Goal: Information Seeking & Learning: Compare options

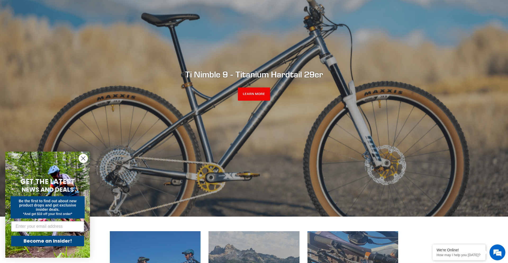
scroll to position [84, 0]
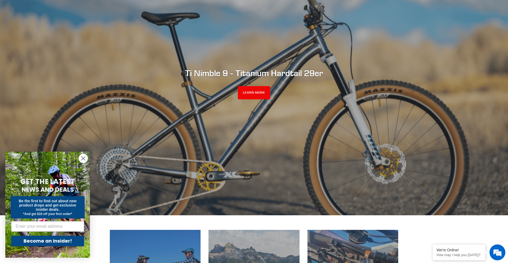
click at [83, 160] on circle "Close dialog" at bounding box center [83, 158] width 9 height 9
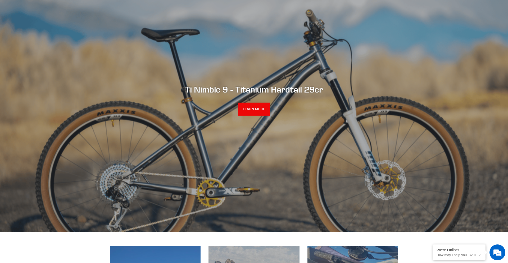
scroll to position [0, 0]
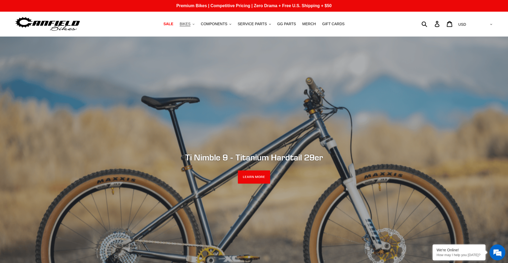
click at [188, 23] on span "BIKES" at bounding box center [185, 24] width 11 height 4
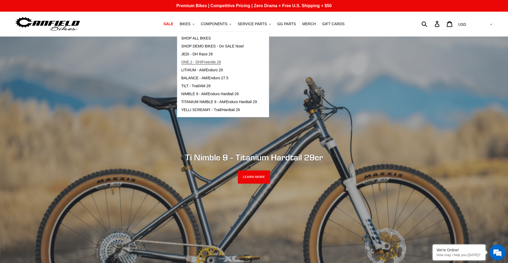
click at [209, 61] on span "ONE.2 - DH/Freeride 29" at bounding box center [201, 62] width 40 height 4
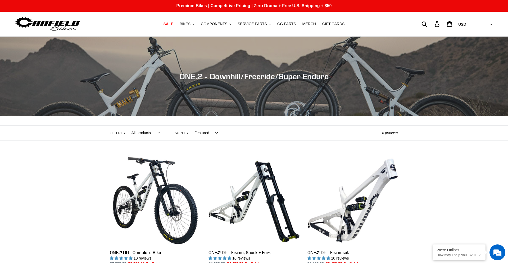
click at [191, 24] on span "BIKES" at bounding box center [185, 24] width 11 height 4
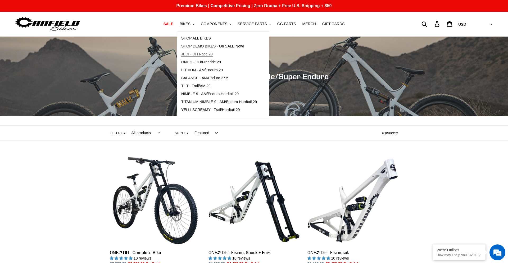
click at [200, 53] on span "JEDI - DH Race 29" at bounding box center [196, 54] width 31 height 4
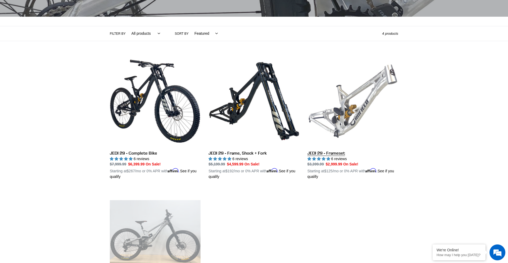
scroll to position [108, 0]
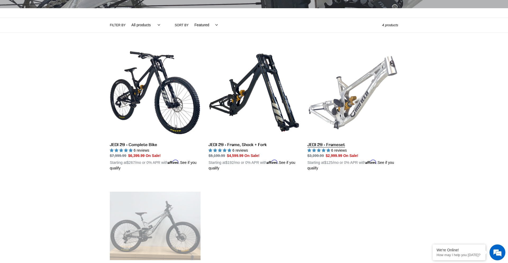
click at [337, 145] on link "JEDI 29 - Frameset" at bounding box center [352, 109] width 91 height 124
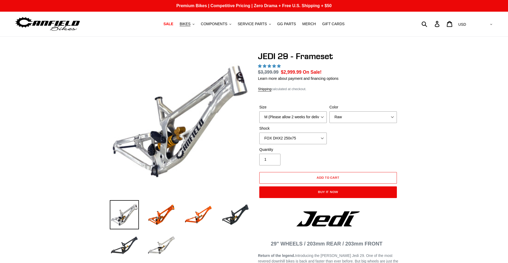
select select "highest-rating"
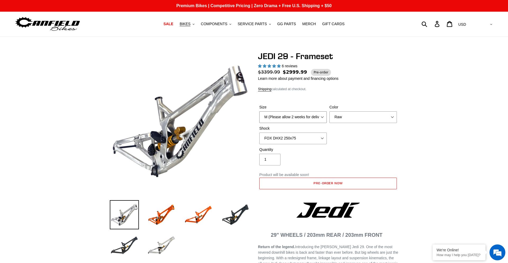
click at [310, 115] on select "M (Please allow 2 weeks for delivery) L (Please allow 2 weeks for delivery) XL" at bounding box center [292, 117] width 67 height 12
select select "L (Please allow 2 weeks for delivery)"
click at [259, 111] on select "M (Please allow 2 weeks for delivery) L (Please allow 2 weeks for delivery) XL" at bounding box center [292, 117] width 67 height 12
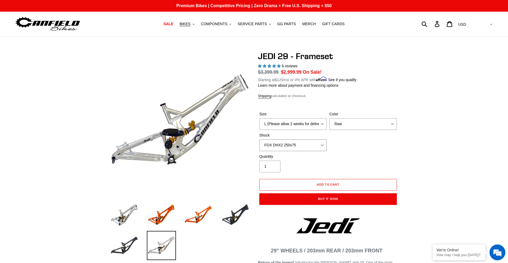
click at [311, 143] on select "No Shock FOX DHX2 250x75 RockShox Vivid Ultimate DH 250x75 EXT e-Storia LOX V3" at bounding box center [292, 145] width 67 height 12
click at [259, 139] on select "No Shock FOX DHX2 250x75 RockShox Vivid Ultimate DH 250x75 EXT e-Storia LOX V3" at bounding box center [292, 145] width 67 height 12
click at [307, 146] on select "No Shock FOX DHX2 250x75 RockShox Vivid Ultimate DH 250x75 EXT e-Storia LOX V3" at bounding box center [292, 145] width 67 height 12
click at [259, 139] on select "No Shock FOX DHX2 250x75 RockShox Vivid Ultimate DH 250x75 EXT e-Storia LOX V3" at bounding box center [292, 145] width 67 height 12
click at [316, 143] on select "No Shock FOX DHX2 250x75 RockShox Vivid Ultimate DH 250x75 EXT e-Storia LOX V3" at bounding box center [292, 145] width 67 height 12
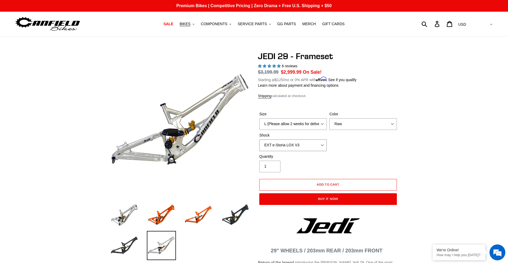
click at [259, 139] on select "No Shock FOX DHX2 250x75 RockShox Vivid Ultimate DH 250x75 EXT e-Storia LOX V3" at bounding box center [292, 145] width 67 height 12
click at [320, 143] on select "No Shock FOX DHX2 250x75 RockShox Vivid Ultimate DH 250x75 EXT e-Storia LOX V3" at bounding box center [292, 145] width 67 height 12
select select "FOX DHX2 250x75"
click at [259, 139] on select "No Shock FOX DHX2 250x75 RockShox Vivid Ultimate DH 250x75 EXT e-Storia LOX V3" at bounding box center [292, 145] width 67 height 12
click at [355, 118] on select "Orange Raw Stealth Black" at bounding box center [362, 124] width 67 height 12
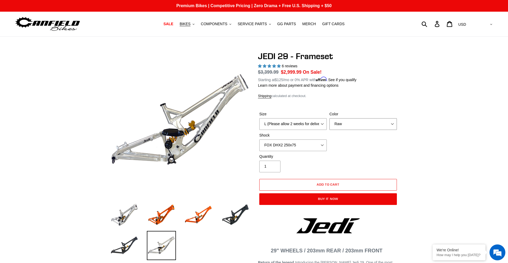
select select "Stealth Black"
click at [329, 118] on select "Orange Raw Stealth Black" at bounding box center [362, 124] width 67 height 12
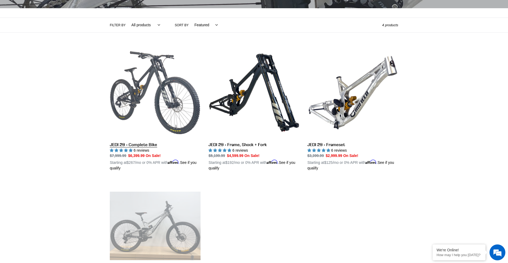
click at [134, 144] on link "JEDI 29 - Complete Bike" at bounding box center [155, 109] width 91 height 124
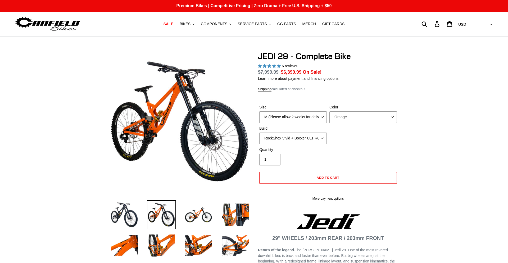
select select "highest-rating"
click at [307, 134] on select "RockShox Vivid + Boxxer ULT RC2 C3 200 + SRAM XO RockShox Vivid + Boxxer ULT RC…" at bounding box center [292, 138] width 67 height 12
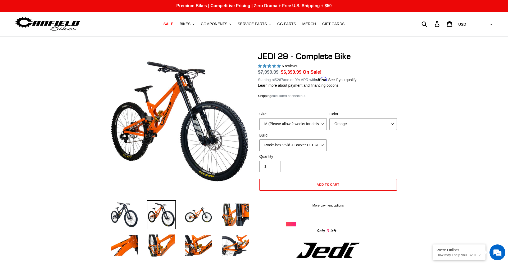
select select "EXT eStoria LOK V3 + EXT Vaia 200 + SRAM XO"
click at [259, 139] on select "RockShox Vivid + Boxxer ULT RC2 C3 200 + SRAM XO RockShox Vivid + Boxxer ULT RC…" at bounding box center [292, 145] width 67 height 12
click at [334, 124] on select "Orange Stealth Black Raw" at bounding box center [362, 124] width 67 height 12
select select "Stealth Black"
click at [329, 118] on select "Orange Stealth Black Raw" at bounding box center [362, 124] width 67 height 12
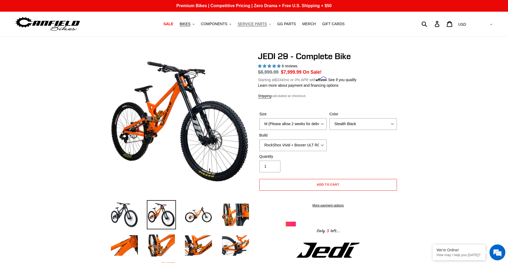
click at [255, 26] on span "SERVICE PARTS" at bounding box center [252, 24] width 29 height 4
click at [229, 24] on button "COMPONENTS .cls-1{fill:#231f20}" at bounding box center [216, 23] width 36 height 7
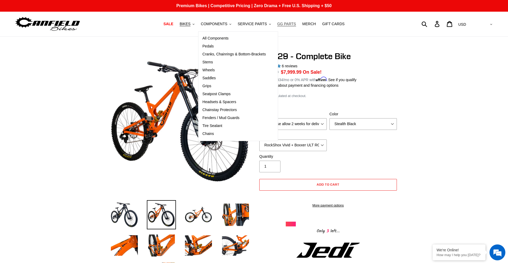
click at [286, 24] on span "GG PARTS" at bounding box center [286, 24] width 19 height 4
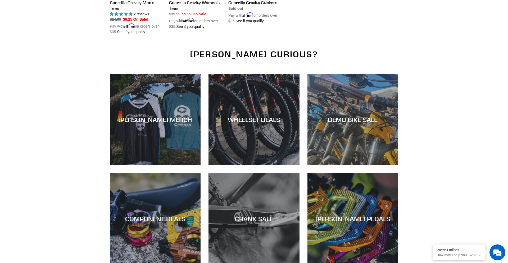
scroll to position [672, 0]
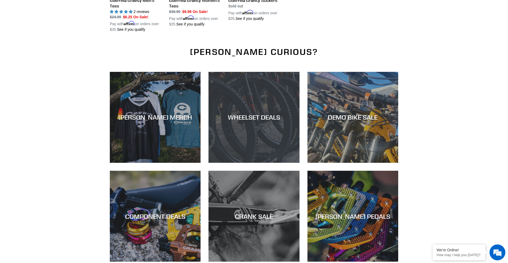
click at [281, 162] on div "WHEELSET DEALS" at bounding box center [254, 162] width 91 height 0
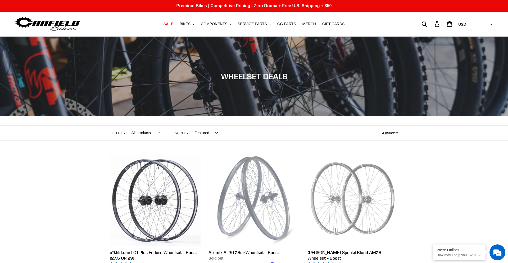
click at [171, 23] on span "SALE" at bounding box center [169, 24] width 10 height 4
